Goal: Task Accomplishment & Management: Use online tool/utility

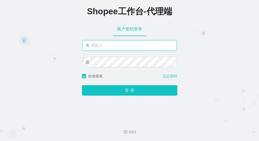
type input "xjp4"
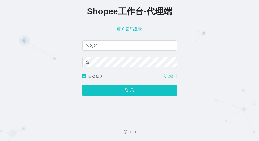
click at [156, 104] on div "Shopee工作台-代理端 账户密码登录 xjp4 自动登录 忘记密码 登 录" at bounding box center [129, 58] width 259 height 116
click at [220, 56] on div "Shopee工作台-代理端 账户密码登录 xjp4 自动登录 忘记密码 登 录" at bounding box center [129, 58] width 259 height 116
click at [54, 94] on div "Shopee工作台-代理端 账户密码登录 xjp4 自动登录 忘记密码 登 录" at bounding box center [129, 58] width 259 height 116
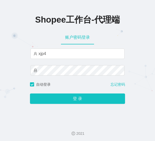
click at [7, 25] on div "Shopee工作台-代理端" at bounding box center [77, 19] width 155 height 22
